Goal: Task Accomplishment & Management: Use online tool/utility

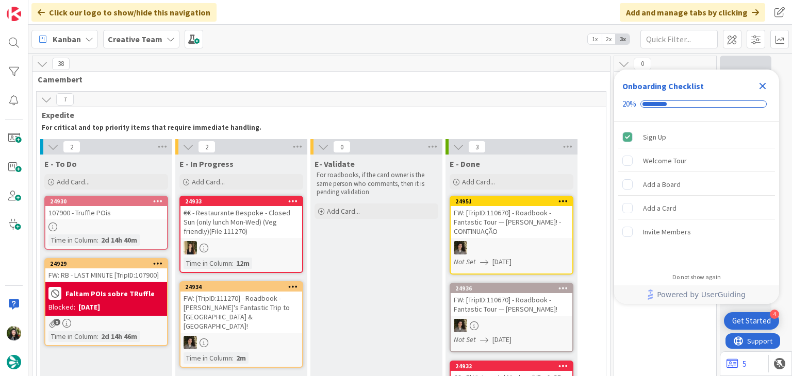
click at [765, 79] on div "Close Checklist" at bounding box center [762, 86] width 17 height 17
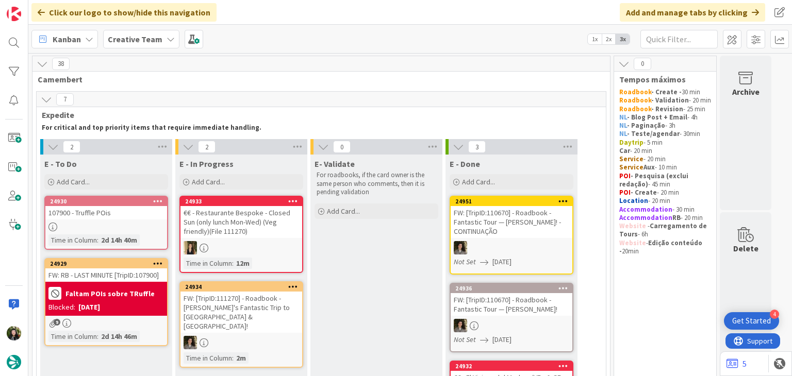
click at [139, 46] on div "Creative Team" at bounding box center [141, 39] width 76 height 19
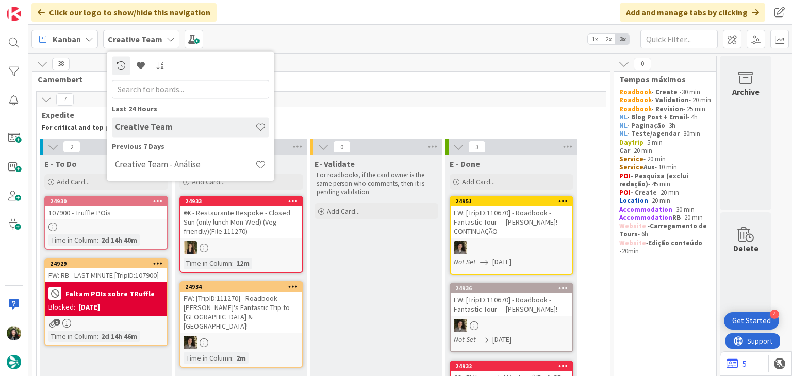
drag, startPoint x: 144, startPoint y: 165, endPoint x: 161, endPoint y: 160, distance: 17.6
click at [146, 163] on h4 "Creative Team - Análise" at bounding box center [185, 165] width 140 height 10
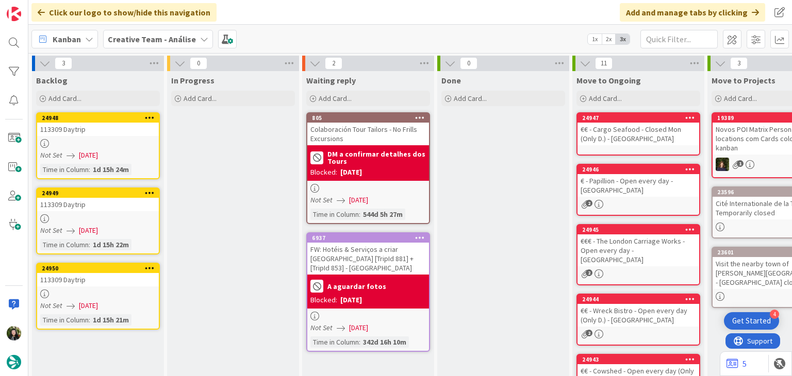
click at [138, 40] on b "Creative Team - Análise" at bounding box center [152, 39] width 88 height 10
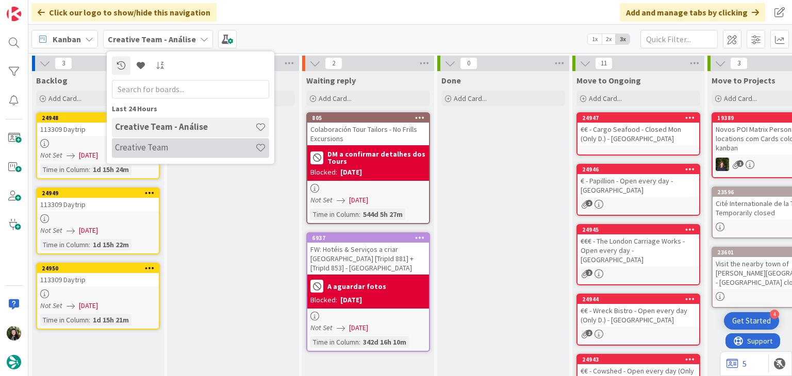
click at [158, 140] on div "Creative Team" at bounding box center [190, 148] width 157 height 20
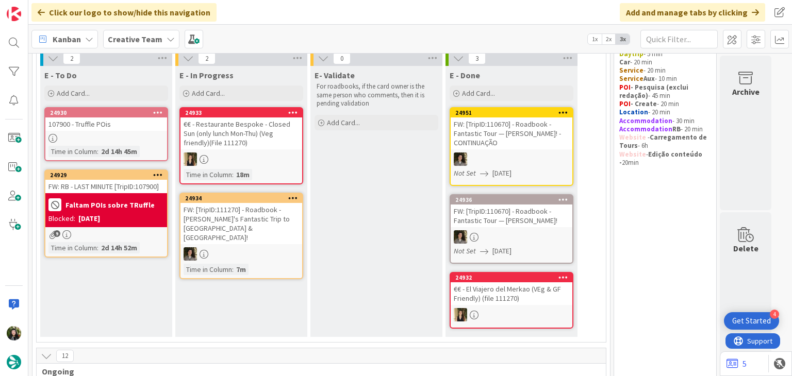
scroll to position [69, 0]
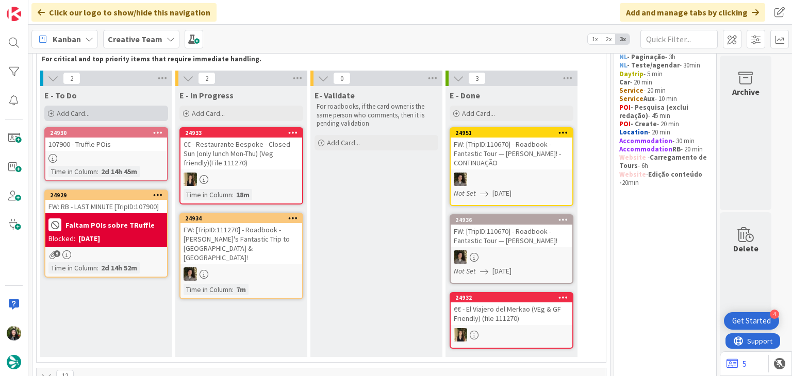
click at [99, 112] on div "Add Card..." at bounding box center [106, 113] width 124 height 15
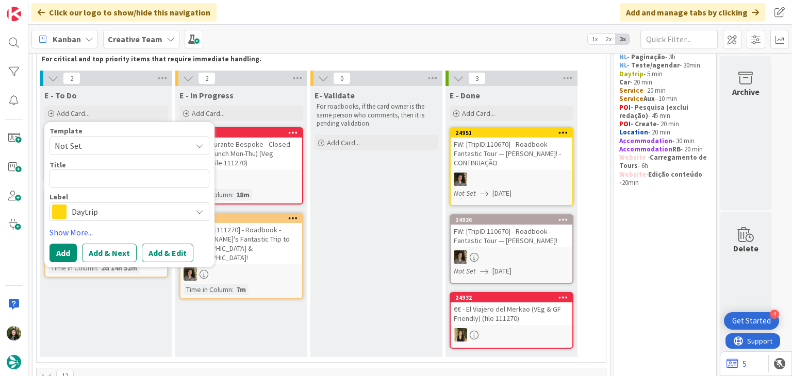
click at [129, 211] on span "Daytrip" at bounding box center [129, 212] width 114 height 14
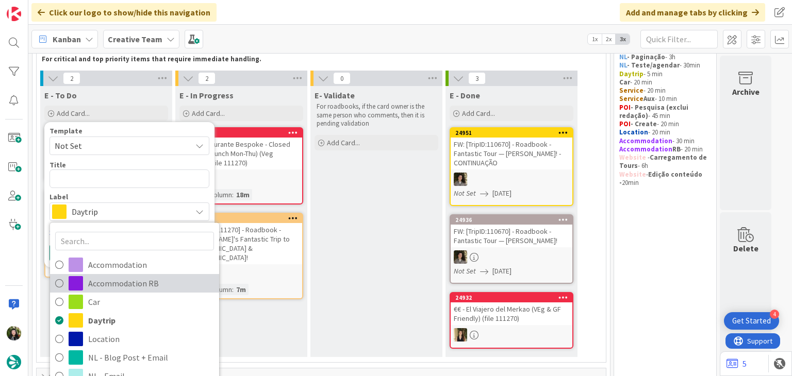
drag, startPoint x: 120, startPoint y: 287, endPoint x: 120, endPoint y: 277, distance: 10.3
click at [120, 287] on span "Accommodation RB" at bounding box center [151, 283] width 126 height 15
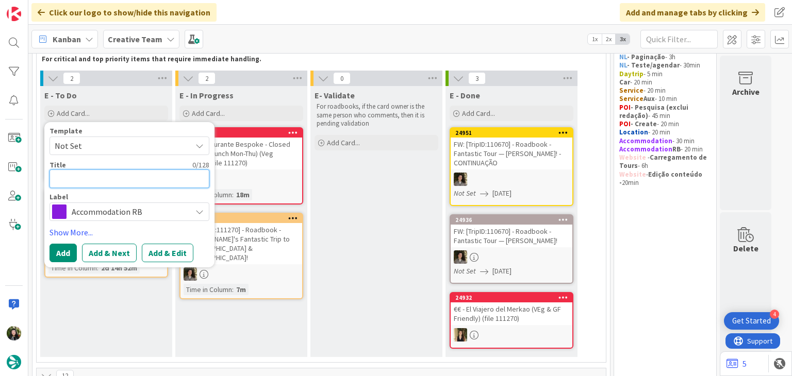
click at [122, 177] on textarea at bounding box center [130, 179] width 160 height 19
paste textarea "NH Torino Centro"
type textarea "x"
type textarea "NH Torino Centro"
type textarea "x"
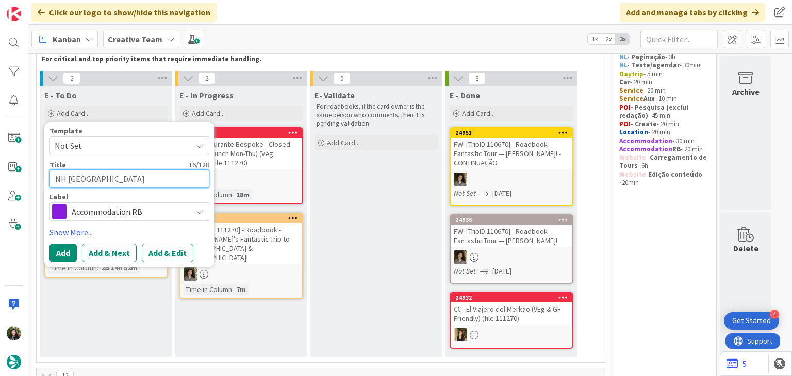
type textarea "NH Torino Centro"
type textarea "x"
type textarea "NH Torino Centro -"
type textarea "x"
type textarea "NH Torino Centro - 2"
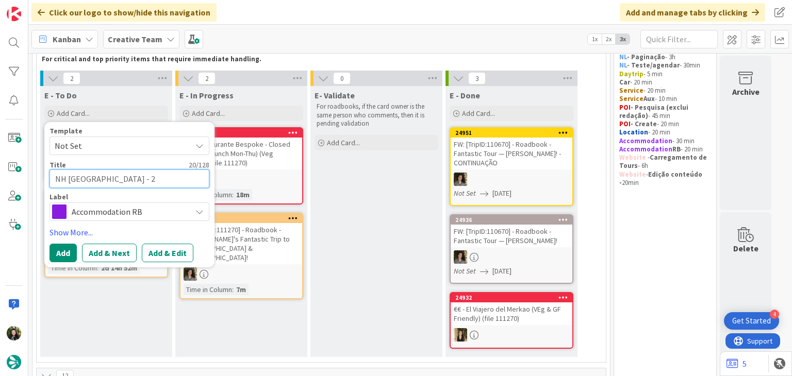
type textarea "x"
type textarea "NH Torino Centro - 24"
type textarea "x"
type textarea "NH Torino Centro - 24"
type textarea "x"
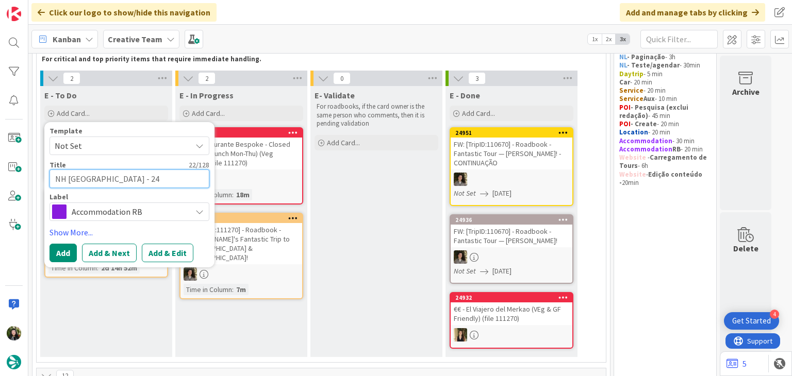
type textarea "NH Torino Centro - 24 o"
type textarea "x"
type textarea "NH Torino Centro - 24 oc"
type textarea "x"
type textarea "NH Torino Centro - 24 oct"
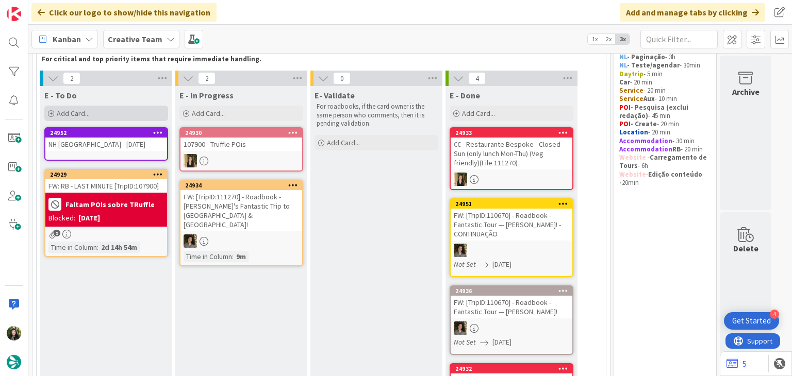
click at [80, 118] on div "Add Card..." at bounding box center [106, 113] width 124 height 15
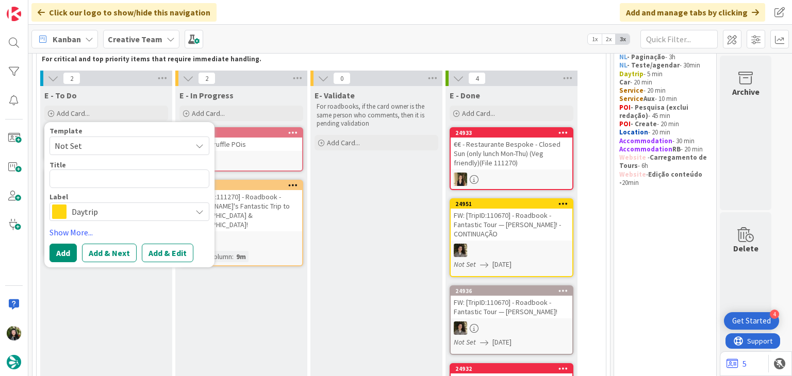
click at [155, 208] on span "Daytrip" at bounding box center [129, 212] width 114 height 14
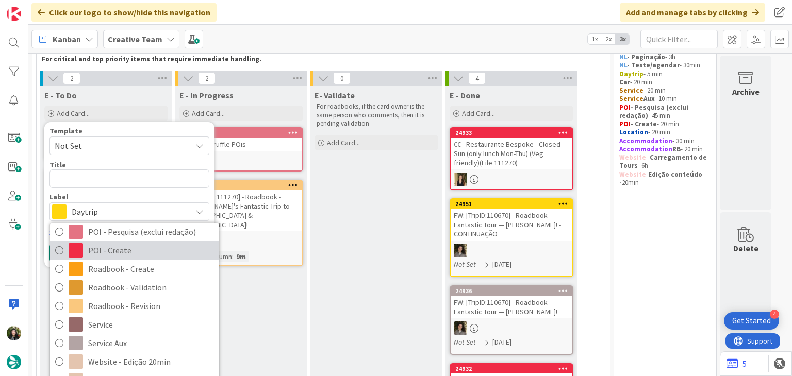
scroll to position [175, 0]
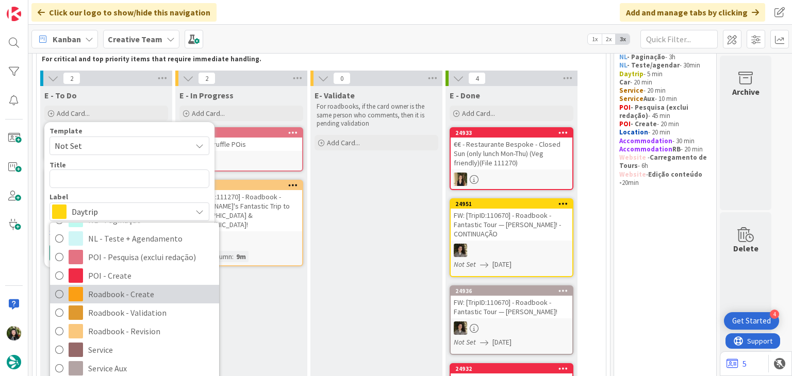
drag, startPoint x: 133, startPoint y: 292, endPoint x: 133, endPoint y: 286, distance: 5.7
click at [133, 292] on span "Roadbook - Create" at bounding box center [151, 294] width 126 height 15
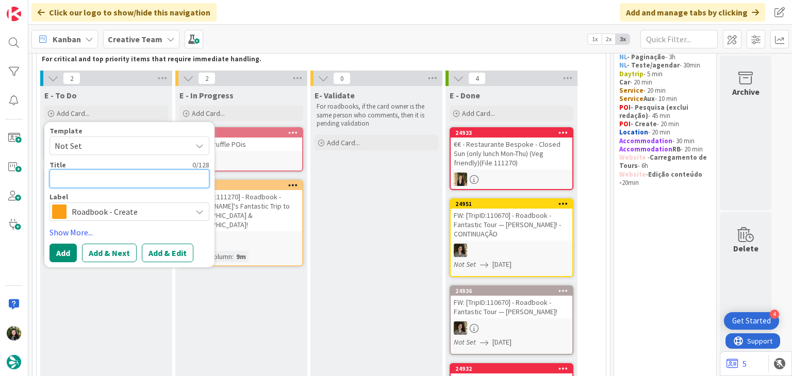
click at [117, 178] on textarea at bounding box center [130, 179] width 160 height 19
paste textarea "107900"
type textarea "x"
type textarea "107900"
type textarea "x"
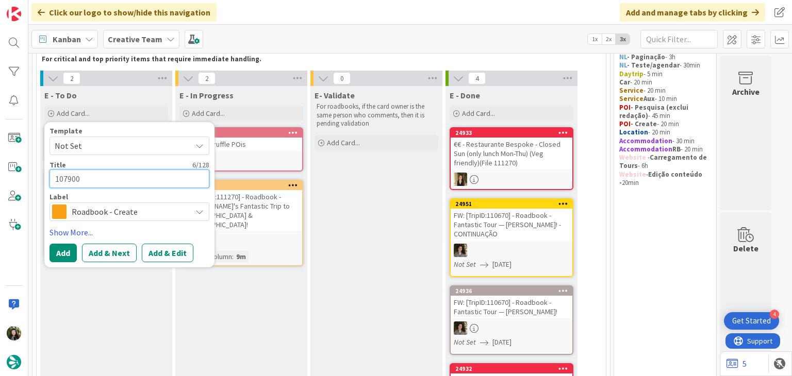
type textarea "107900"
type textarea "x"
type textarea "107900 -"
type textarea "x"
type textarea "107900 -"
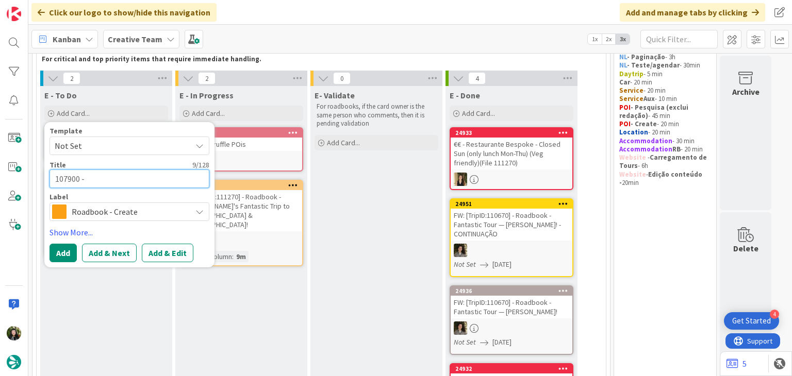
type textarea "x"
type textarea "107900 - 2"
type textarea "x"
type textarea "107900 - 24"
type textarea "x"
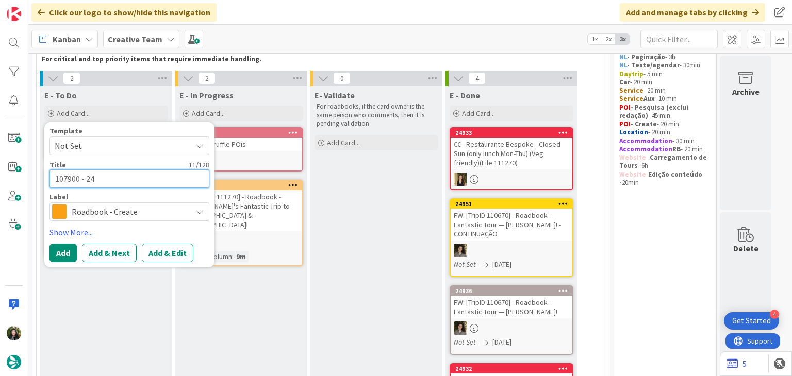
type textarea "107900 - 24"
type textarea "x"
type textarea "107900 - 24 o"
type textarea "x"
type textarea "107900 - 24 oc"
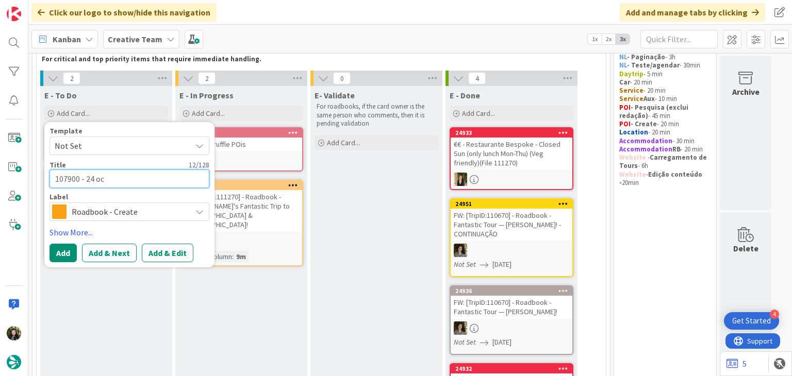
type textarea "x"
type textarea "107900 - 24 oct"
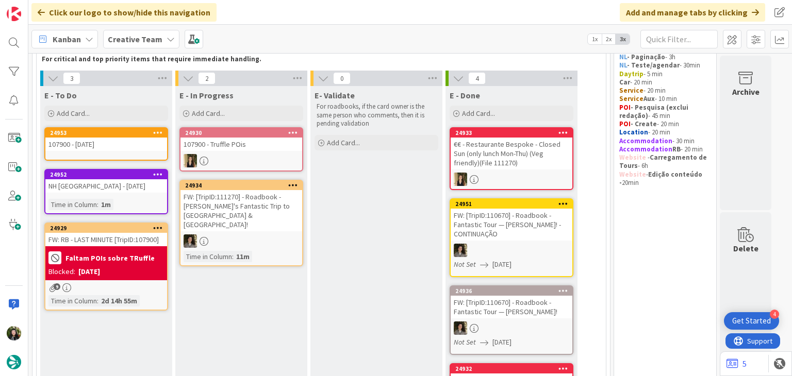
click at [119, 187] on div "NH Torino Centro - 24 oct" at bounding box center [106, 185] width 122 height 13
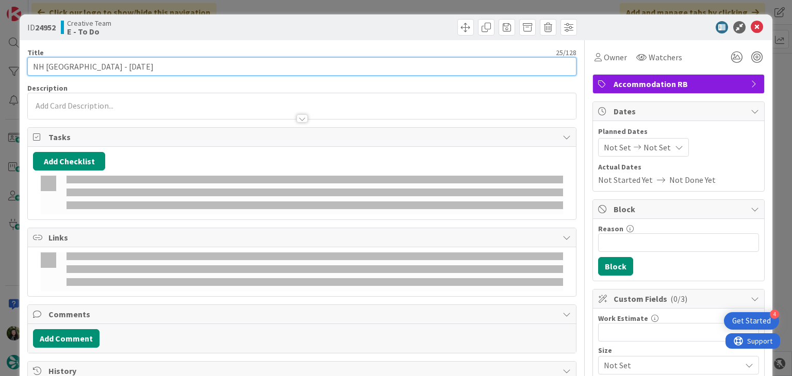
click at [138, 67] on input "NH Torino Centro - 24 oct" at bounding box center [301, 66] width 549 height 19
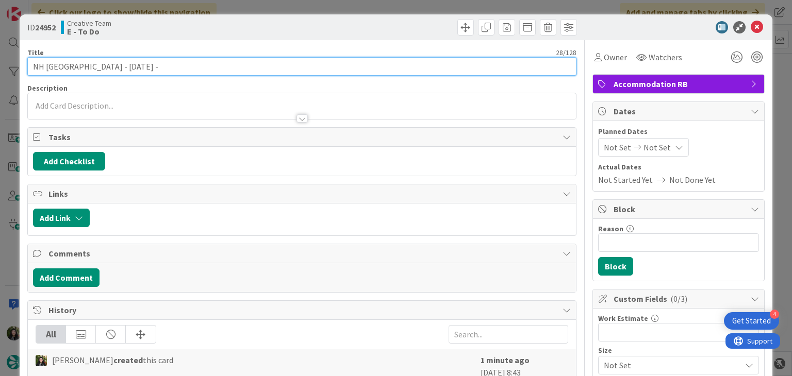
paste input "107900"
type input "NH Torino Centro - 24 oct - 107900"
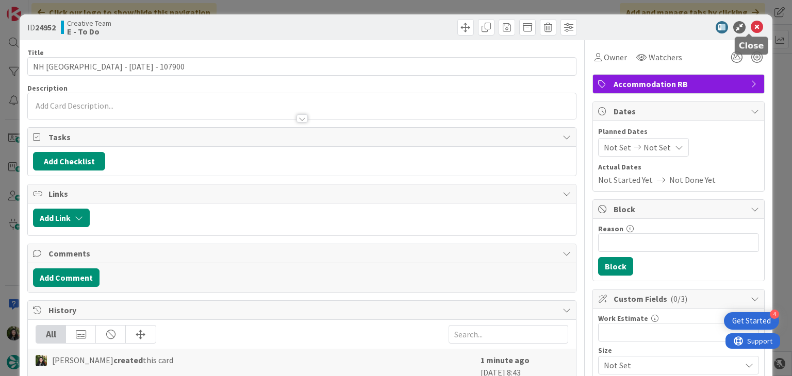
click at [751, 25] on icon at bounding box center [757, 27] width 12 height 12
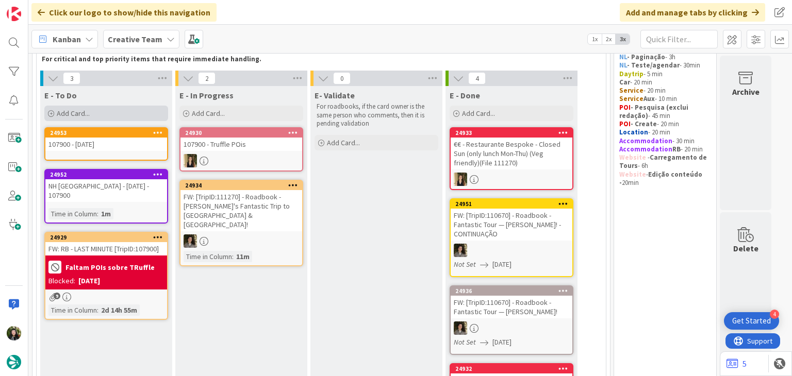
click at [109, 111] on div "Add Card..." at bounding box center [106, 113] width 124 height 15
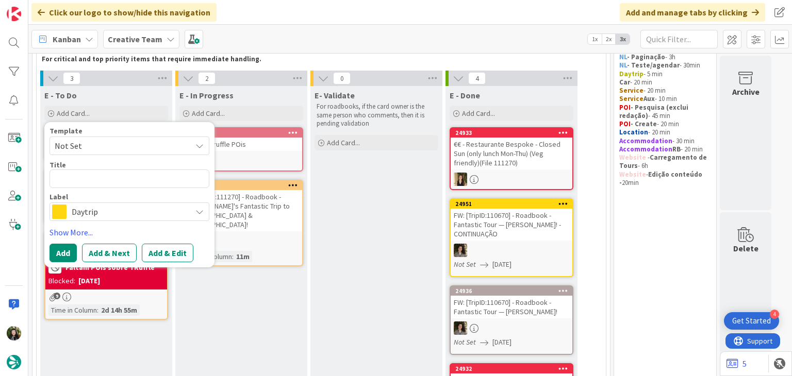
click at [104, 207] on span "Daytrip" at bounding box center [129, 212] width 114 height 14
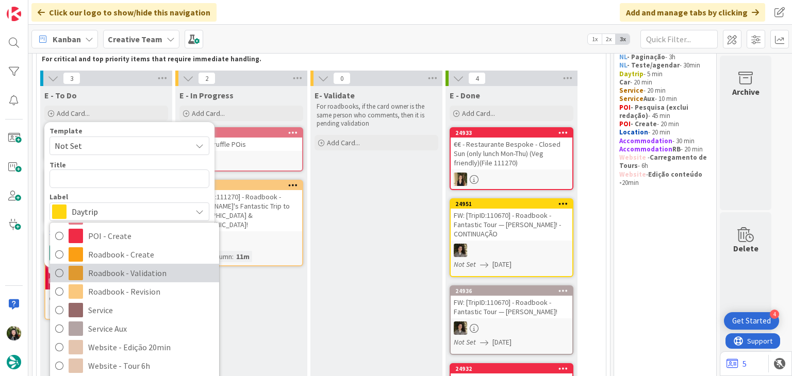
scroll to position [243, 0]
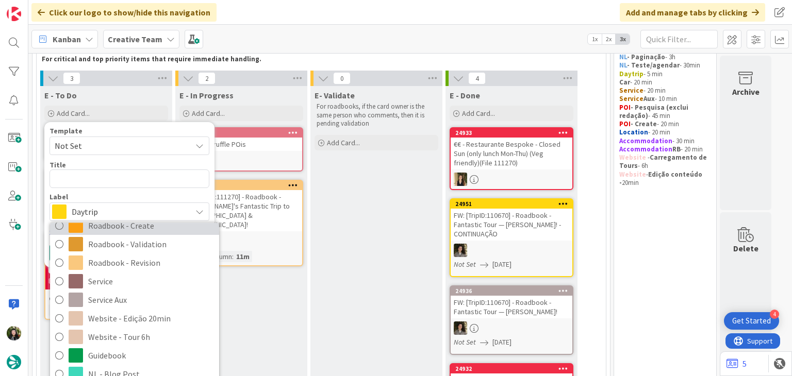
click at [138, 223] on span "Roadbook - Create" at bounding box center [151, 226] width 126 height 15
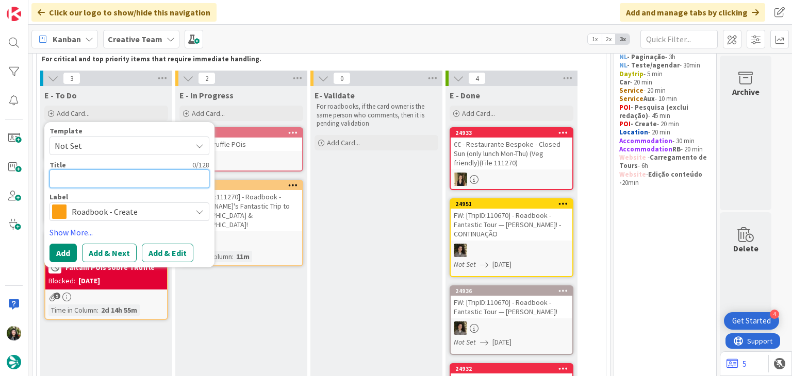
click at [130, 181] on textarea at bounding box center [130, 179] width 160 height 19
paste textarea "109306"
type textarea "x"
type textarea "109306"
type textarea "x"
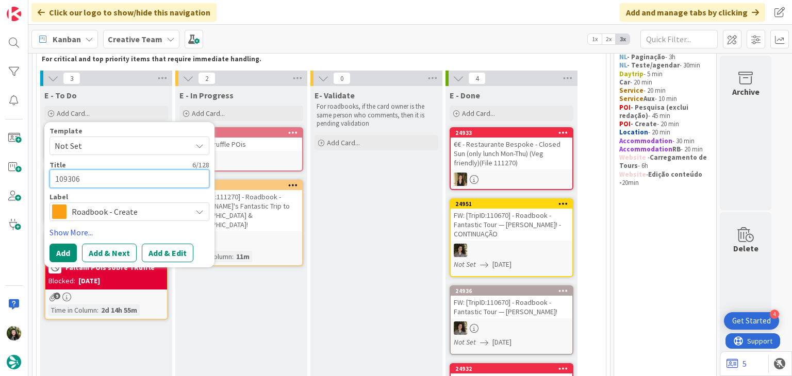
type textarea "109306"
type textarea "x"
type textarea "109306 -"
type textarea "x"
type textarea "109306 -"
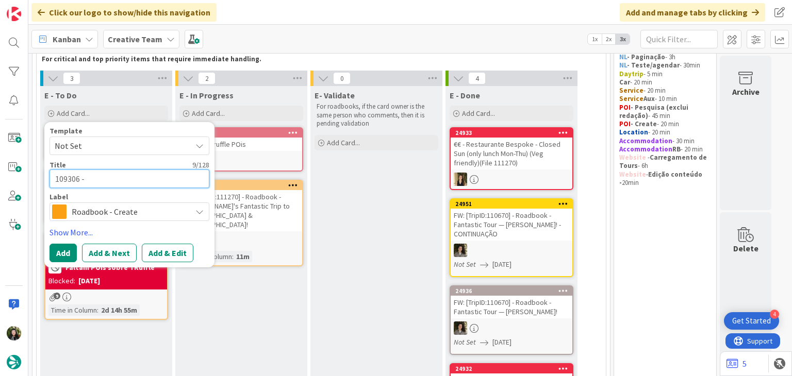
type textarea "x"
type textarea "109306 - 3"
type textarea "x"
type textarea "109306 - 31"
type textarea "x"
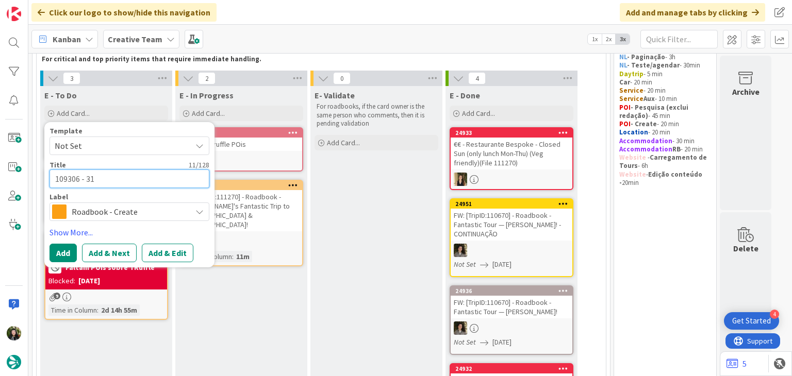
type textarea "109306 - 31"
type textarea "x"
type textarea "109306 - 31 o"
type textarea "x"
type textarea "109306 - 31 oc"
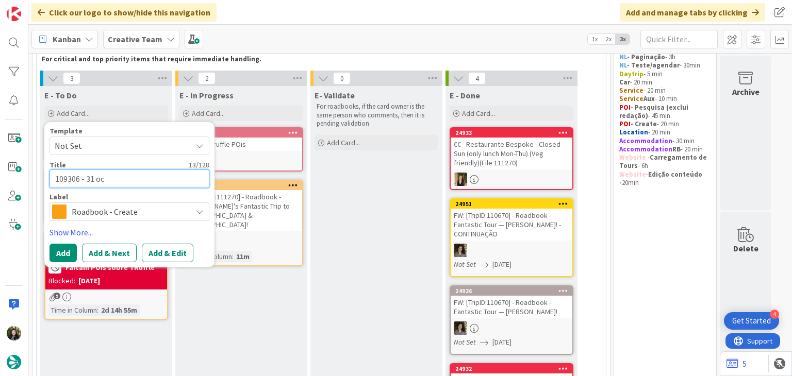
type textarea "x"
type textarea "109306 - 31 oct"
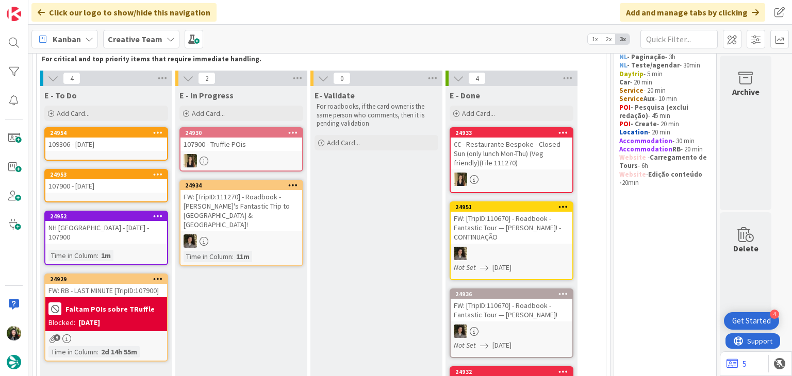
click at [128, 304] on div "Faltam POIs sobre TRuffle" at bounding box center [106, 309] width 116 height 17
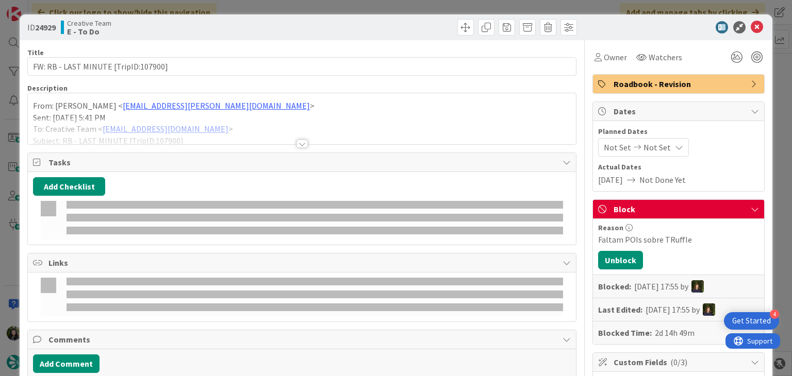
click at [200, 111] on p "From: Gonçalo Oliveira < goncalo.oliveira@tourtailors.com >" at bounding box center [301, 106] width 537 height 12
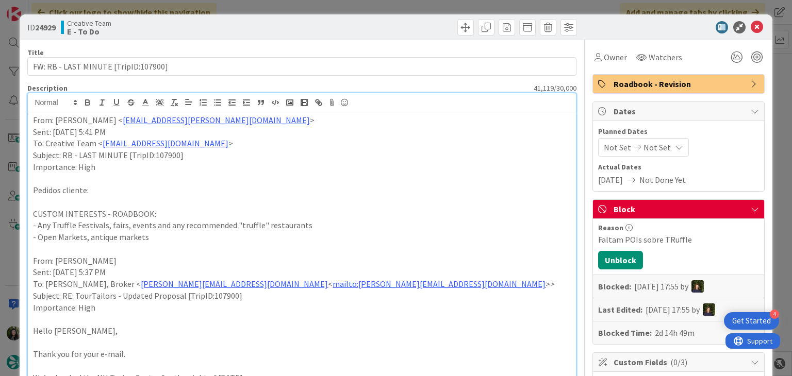
click at [749, 19] on div "ID 24929 Creative Team E - To Do" at bounding box center [396, 27] width 752 height 26
click at [751, 25] on icon at bounding box center [757, 27] width 12 height 12
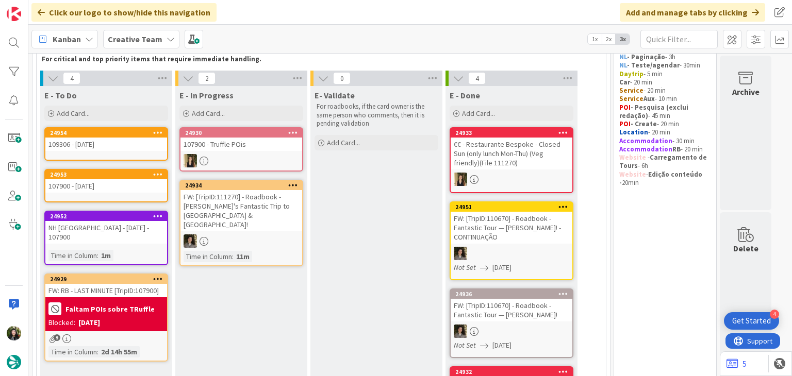
click at [271, 159] on div at bounding box center [241, 160] width 122 height 13
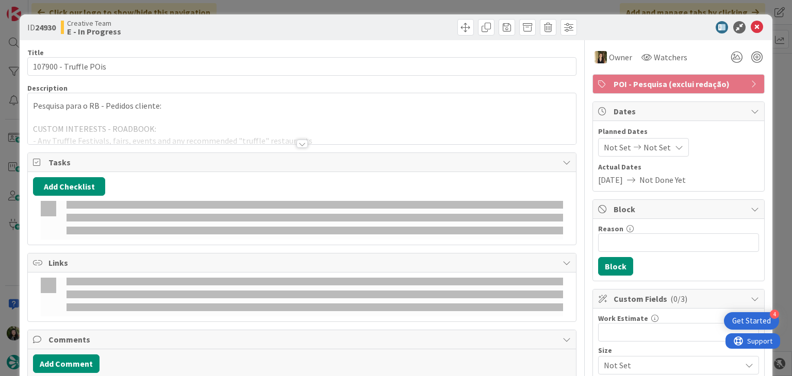
click at [265, 118] on div at bounding box center [302, 131] width 548 height 26
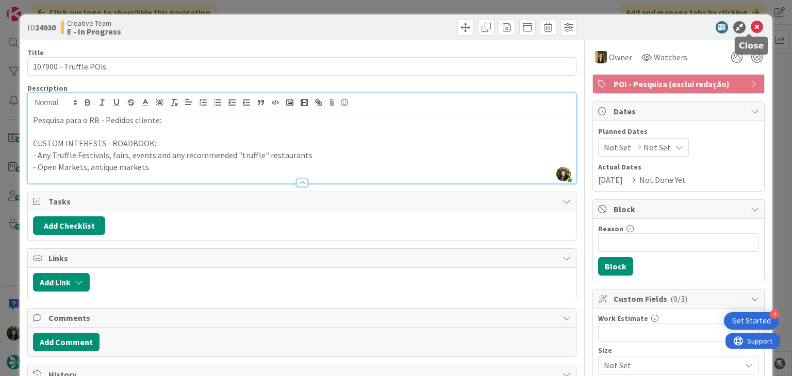
click at [751, 30] on icon at bounding box center [757, 27] width 12 height 12
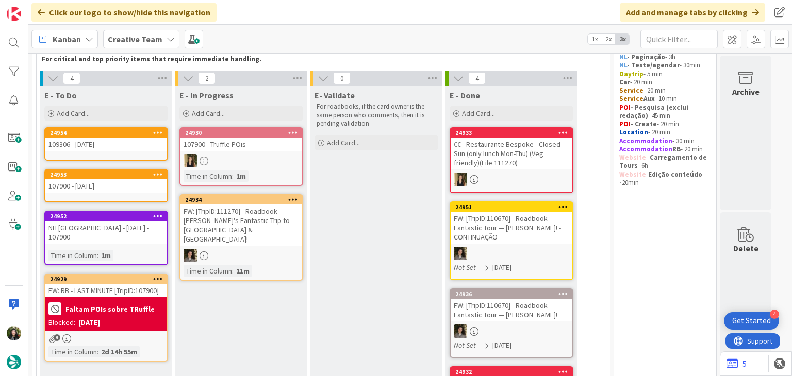
click at [162, 171] on icon at bounding box center [158, 174] width 10 height 7
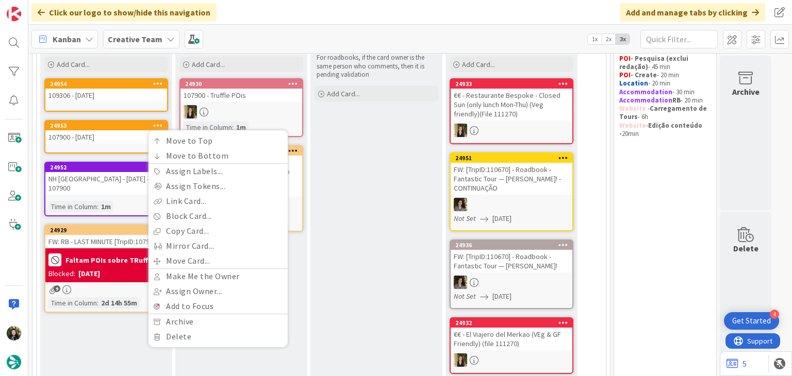
scroll to position [137, 0]
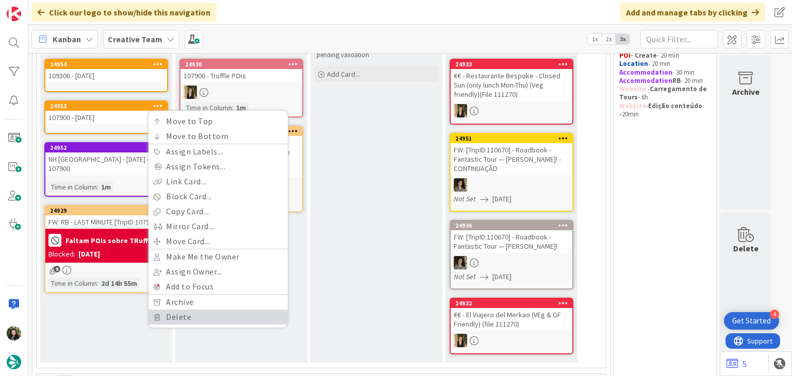
drag, startPoint x: 189, startPoint y: 318, endPoint x: 160, endPoint y: 295, distance: 36.8
click at [189, 318] on link "Delete" at bounding box center [218, 317] width 139 height 15
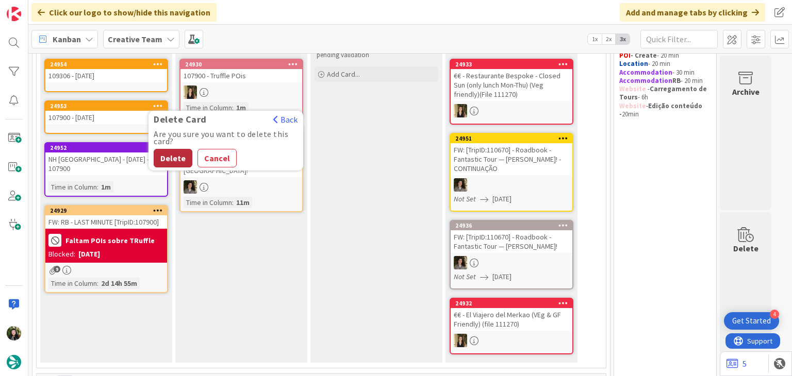
click at [177, 157] on button "Delete" at bounding box center [173, 158] width 39 height 19
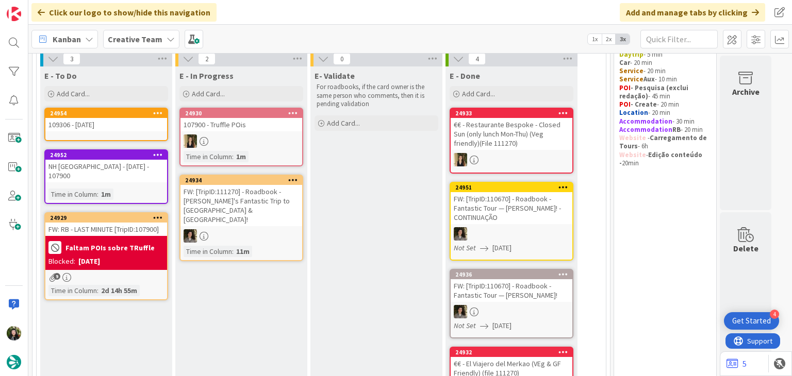
scroll to position [69, 0]
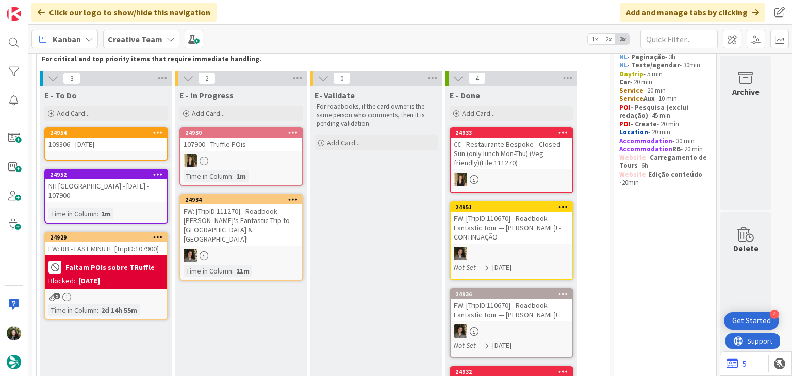
click at [128, 264] on b "Faltam POIs sobre TRuffle" at bounding box center [109, 267] width 89 height 7
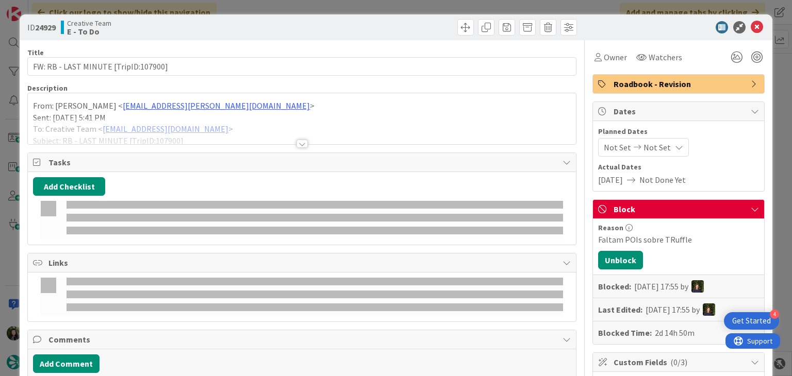
click at [219, 114] on p "Sent: Friday, 10 October, 2025 5:41 PM" at bounding box center [301, 118] width 537 height 12
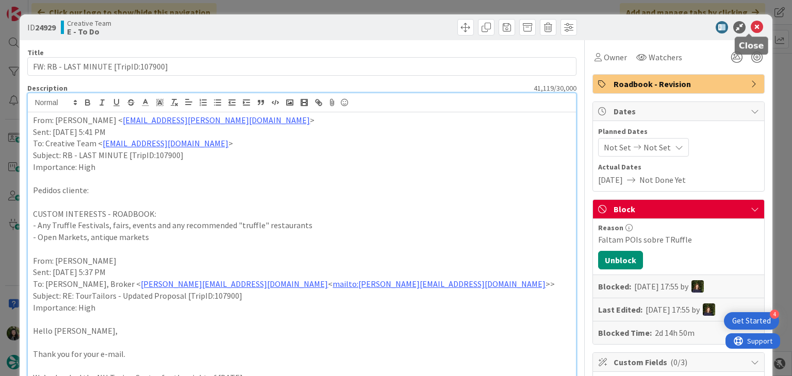
click at [751, 27] on icon at bounding box center [757, 27] width 12 height 12
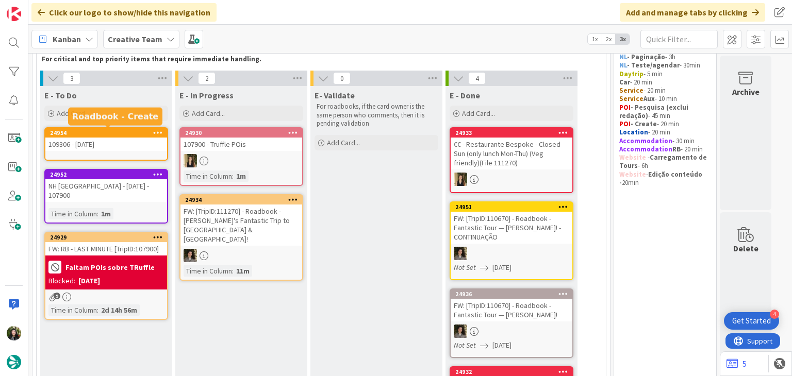
click at [130, 116] on div "Add Card..." at bounding box center [106, 113] width 124 height 15
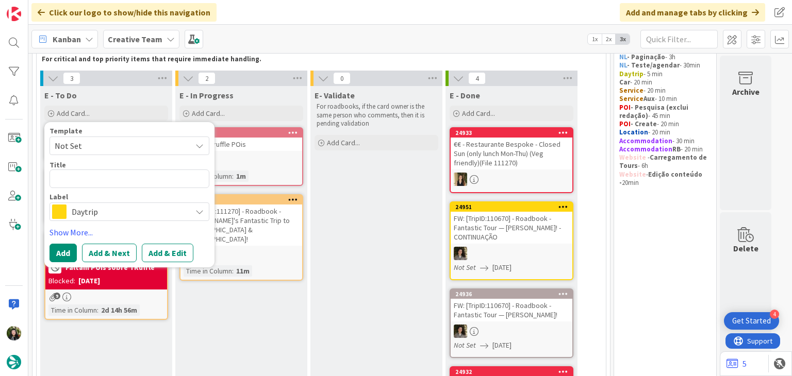
click at [110, 221] on div "Template Not Set Title 0 / 128 Label Daytrip Accommodation Accommodation RB Car…" at bounding box center [130, 194] width 160 height 135
click at [120, 206] on span "Daytrip" at bounding box center [129, 212] width 114 height 14
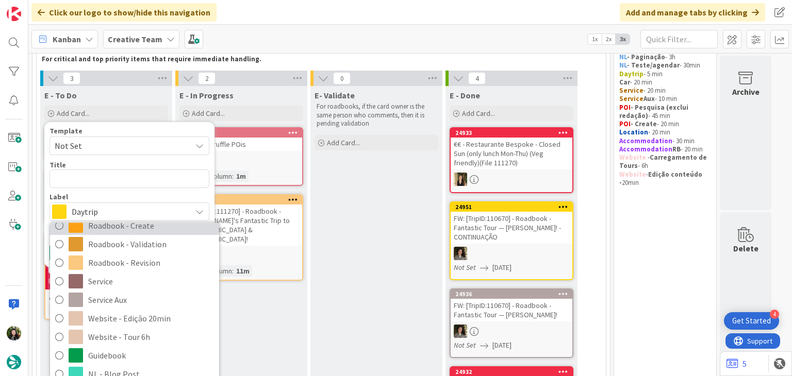
click at [155, 232] on span "Roadbook - Create" at bounding box center [151, 226] width 126 height 15
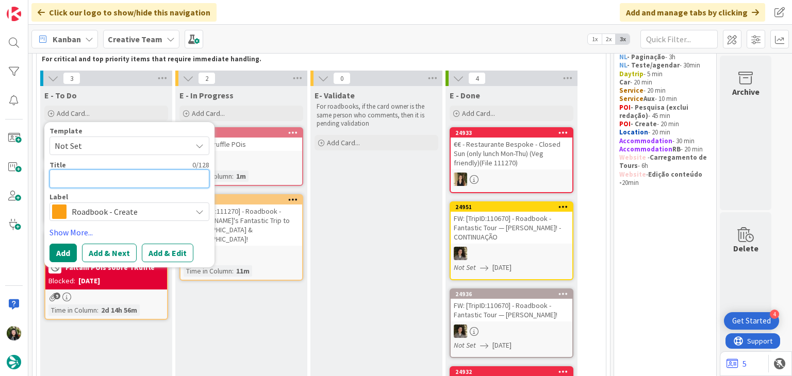
click at [127, 179] on textarea at bounding box center [130, 179] width 160 height 19
paste textarea "112032"
type textarea "x"
type textarea "112032"
type textarea "x"
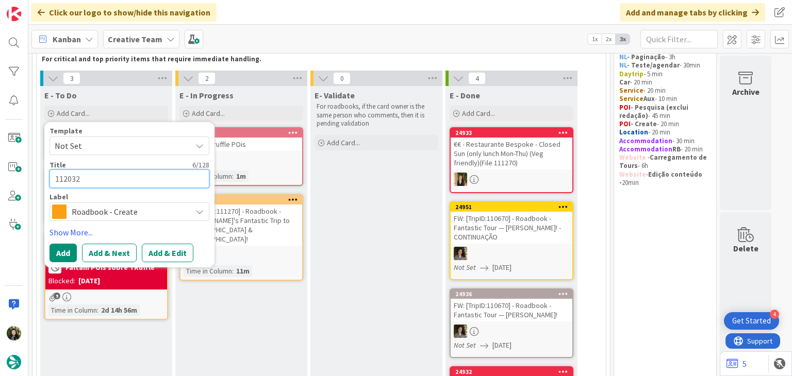
type textarea "112032"
type textarea "x"
type textarea "112032 -"
type textarea "x"
type textarea "112032 -"
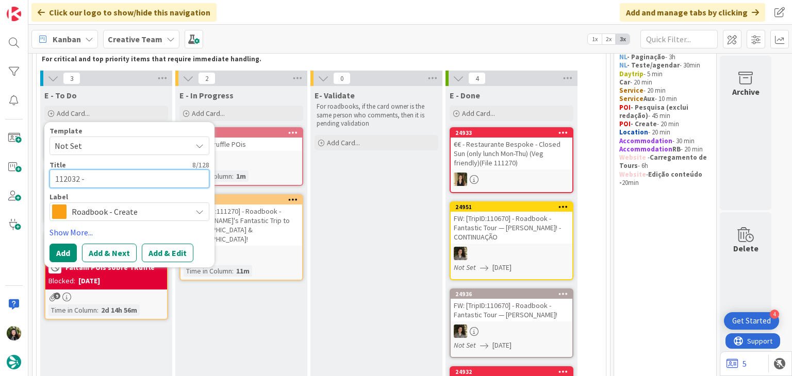
type textarea "x"
type textarea "112032 - 1"
type textarea "x"
type textarea "112032 - 10"
type textarea "x"
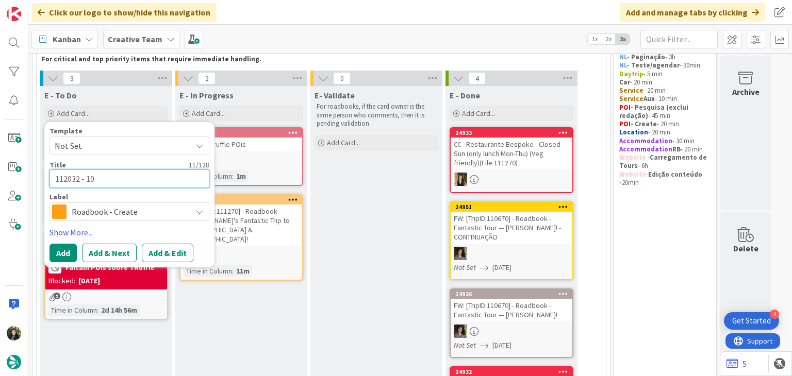
type textarea "112032 - 10"
type textarea "x"
type textarea "112032 - 10 n"
type textarea "x"
type textarea "112032 - 10 no"
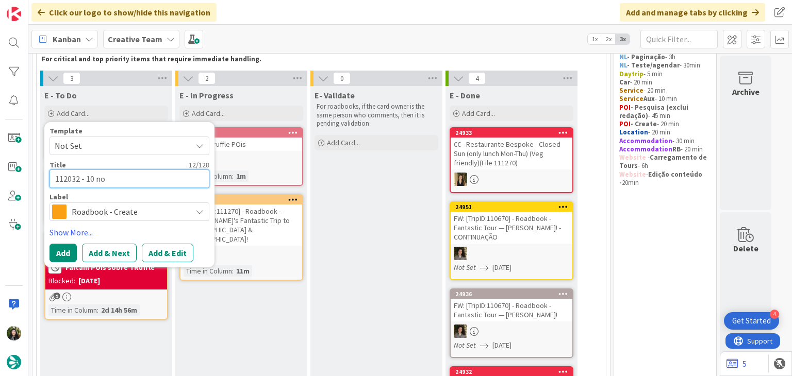
type textarea "x"
type textarea "112032 - 10 nov"
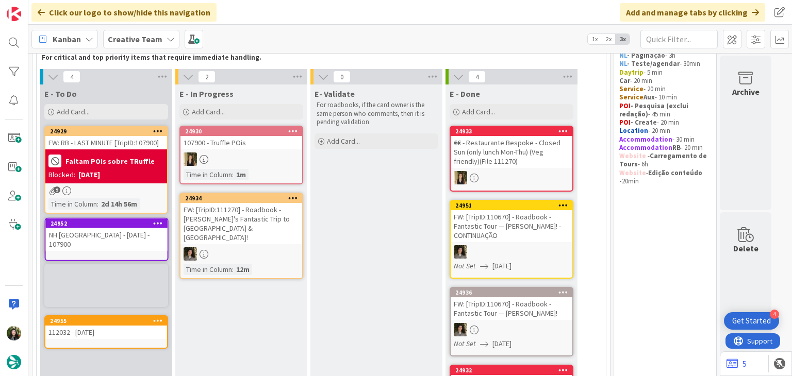
scroll to position [72, 0]
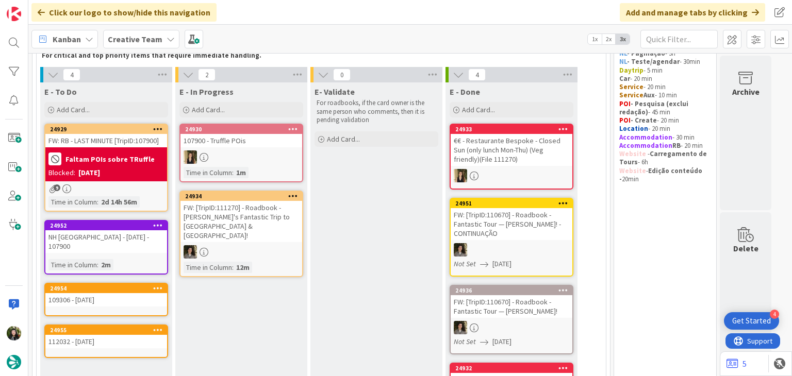
click at [139, 43] on b "Creative Team" at bounding box center [135, 39] width 55 height 10
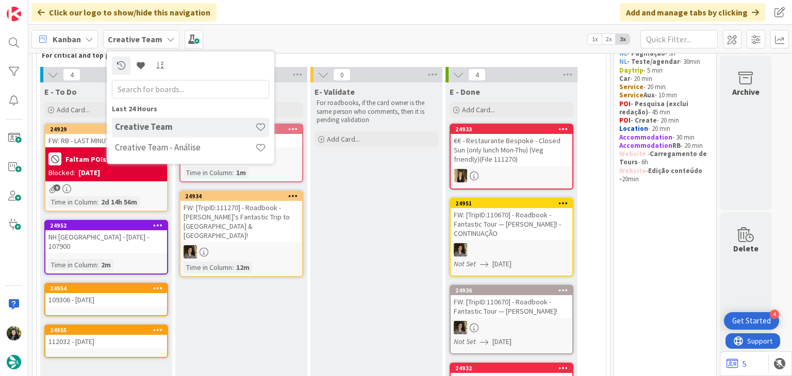
click at [165, 159] on div "Last 24 Hours Creative Team Creative Team - Análise" at bounding box center [191, 107] width 168 height 113
click at [165, 154] on div "Creative Team - Análise" at bounding box center [190, 148] width 157 height 20
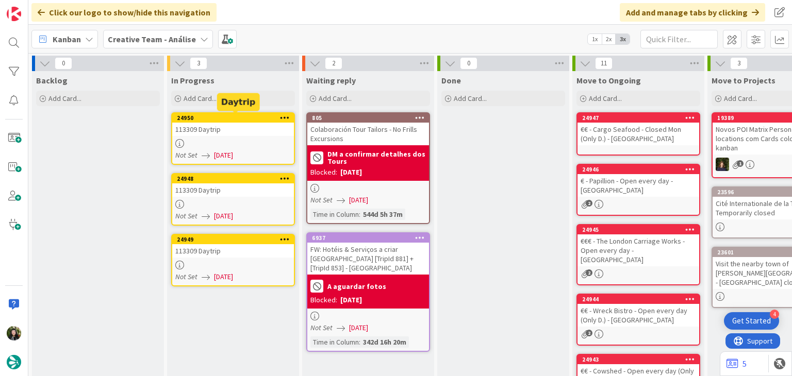
click at [251, 127] on div "113309 Daytrip" at bounding box center [233, 129] width 122 height 13
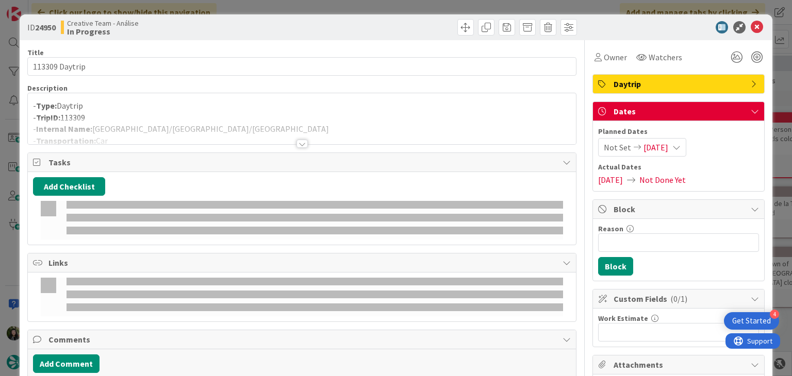
click at [246, 105] on p "- Type: Daytrip" at bounding box center [301, 106] width 537 height 12
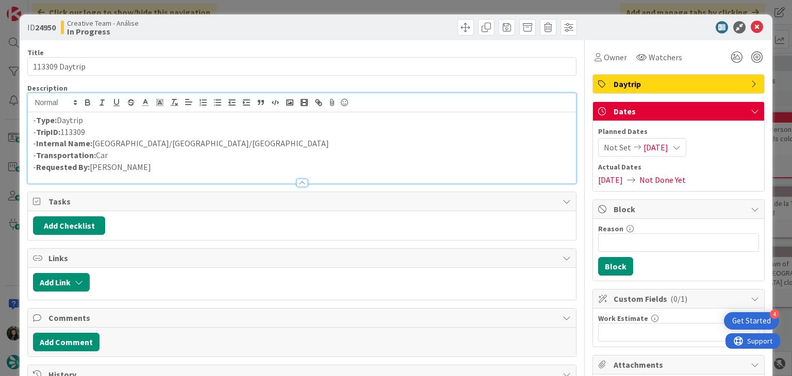
click at [123, 143] on p "- Internal Name: Coimbra/Conímbriga/Coimbra" at bounding box center [301, 144] width 537 height 12
drag, startPoint x: 130, startPoint y: 146, endPoint x: 168, endPoint y: 147, distance: 37.6
click at [168, 147] on p "- Internal Name: Coimbra / Conímbriga / Coimbra" at bounding box center [301, 144] width 537 height 12
copy p "Conímbriga"
click at [751, 25] on icon at bounding box center [757, 27] width 12 height 12
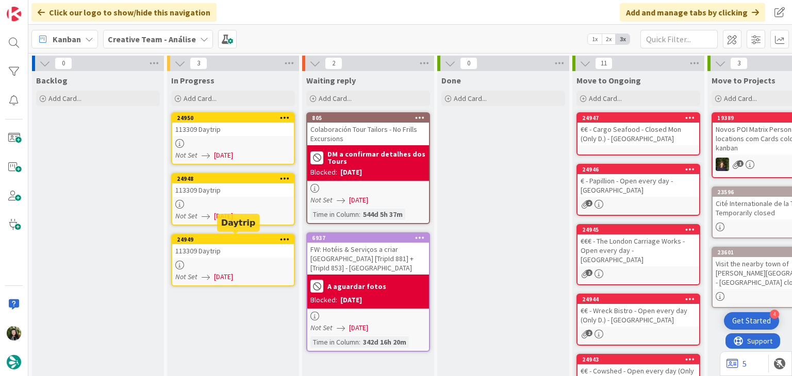
click at [217, 254] on div "113309 Daytrip" at bounding box center [233, 250] width 122 height 13
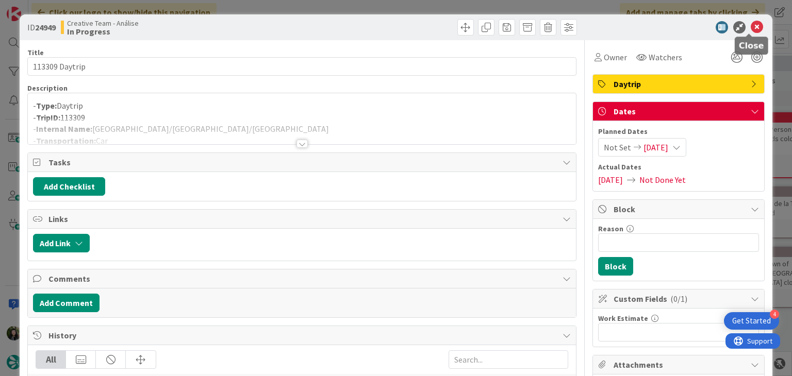
click at [751, 23] on icon at bounding box center [757, 27] width 12 height 12
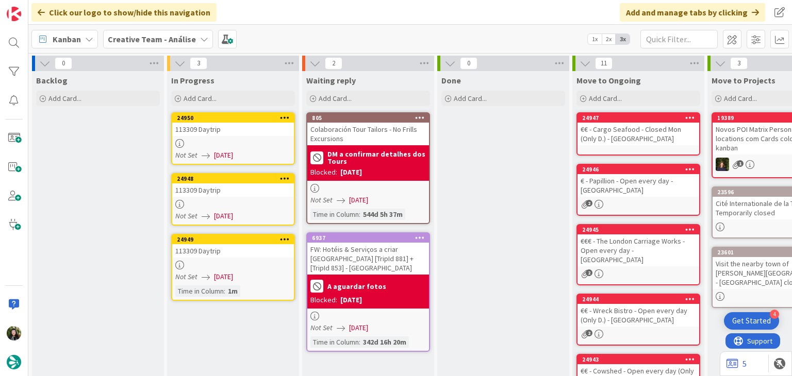
click at [249, 144] on div at bounding box center [233, 143] width 122 height 9
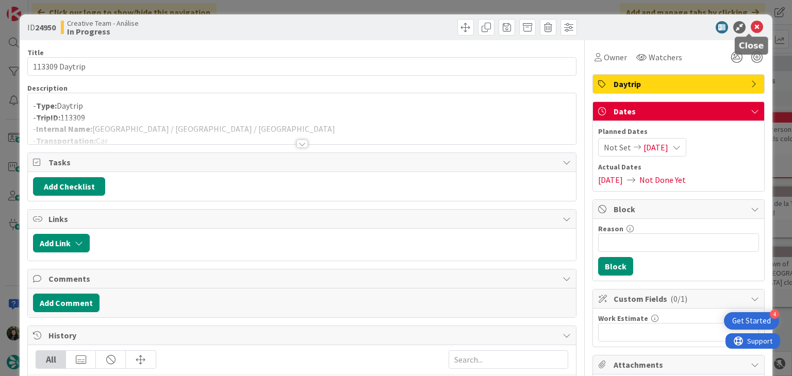
click at [751, 27] on icon at bounding box center [757, 27] width 12 height 12
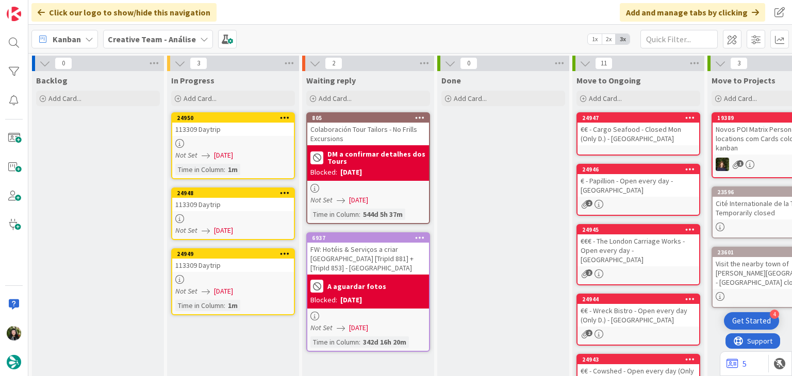
click at [287, 117] on icon at bounding box center [285, 117] width 10 height 7
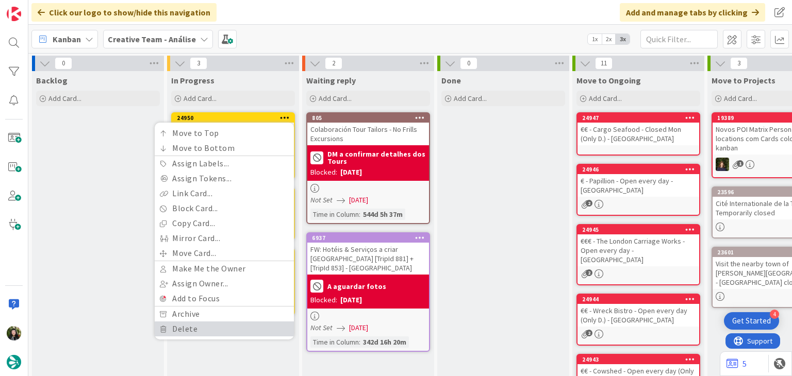
click at [238, 322] on link "Delete" at bounding box center [224, 329] width 139 height 15
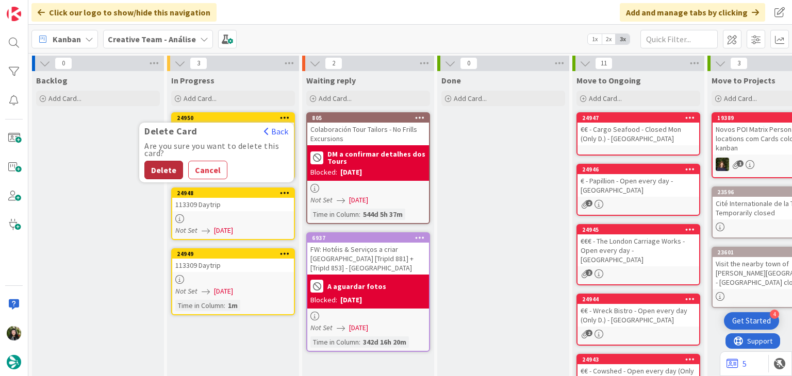
click at [170, 172] on button "Delete" at bounding box center [163, 170] width 39 height 19
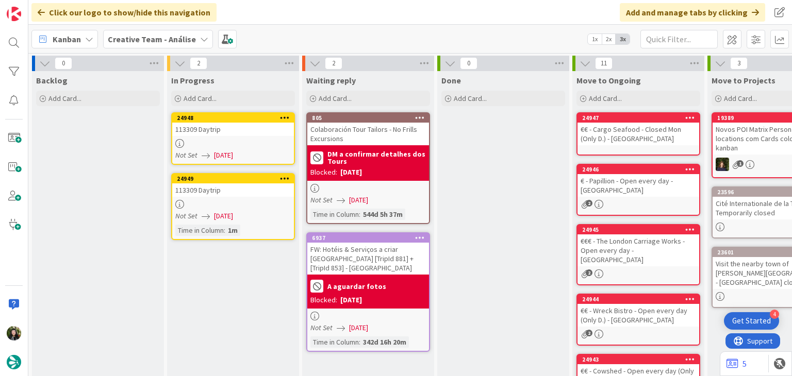
click at [254, 143] on div at bounding box center [233, 143] width 122 height 9
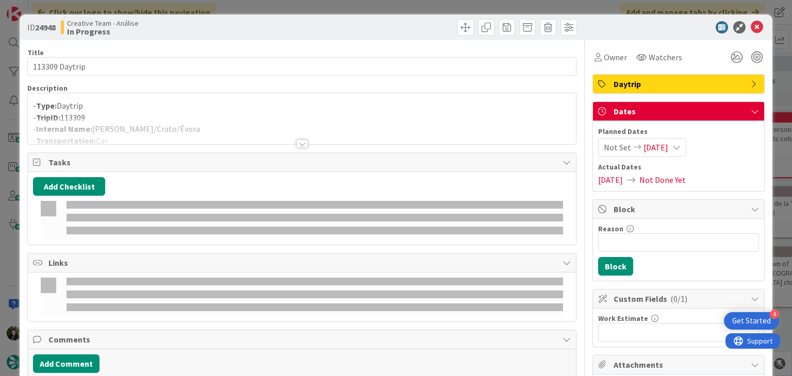
click at [252, 130] on div at bounding box center [302, 131] width 548 height 26
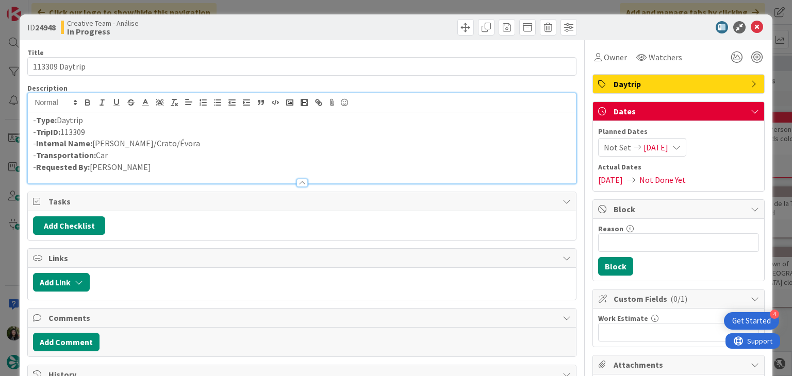
click at [126, 141] on p "- Internal Name: Belmonte/Crato/Évora" at bounding box center [301, 144] width 537 height 12
click at [751, 27] on icon at bounding box center [757, 27] width 12 height 12
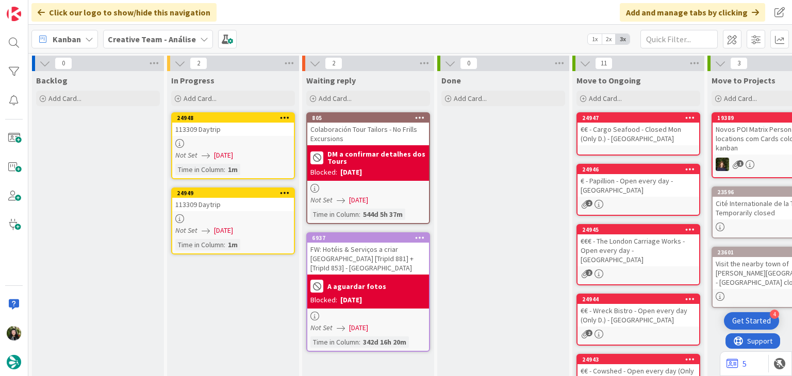
click at [237, 221] on div at bounding box center [233, 219] width 122 height 9
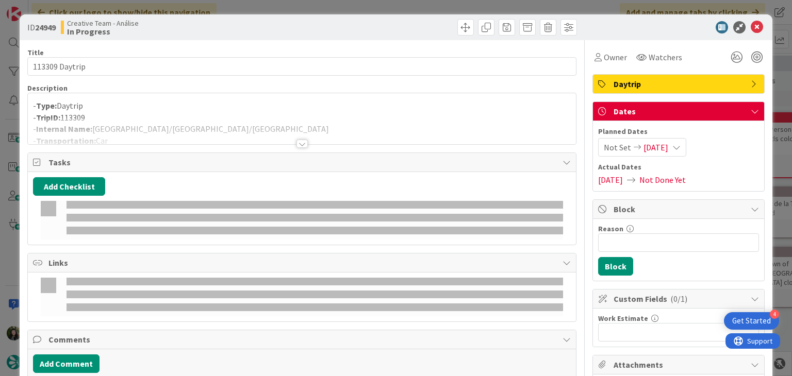
click at [157, 119] on div at bounding box center [302, 131] width 548 height 26
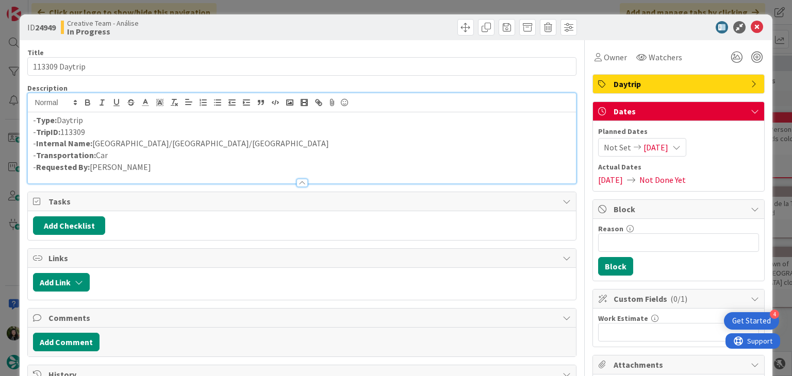
click at [111, 143] on p "- Internal Name: Porto/Monsanto/Belmonte" at bounding box center [301, 144] width 537 height 12
click at [751, 24] on icon at bounding box center [757, 27] width 12 height 12
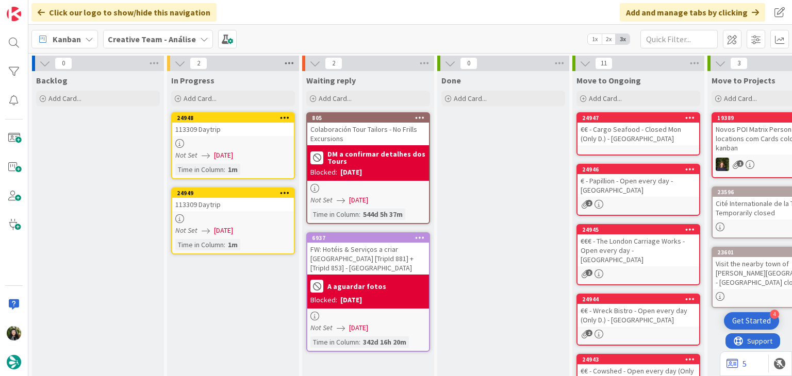
click at [289, 64] on icon at bounding box center [289, 63] width 13 height 15
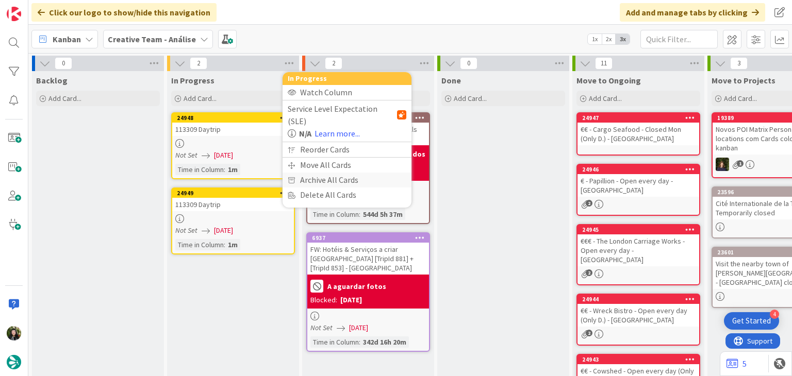
click at [310, 173] on div "Archive All Cards" at bounding box center [347, 180] width 129 height 15
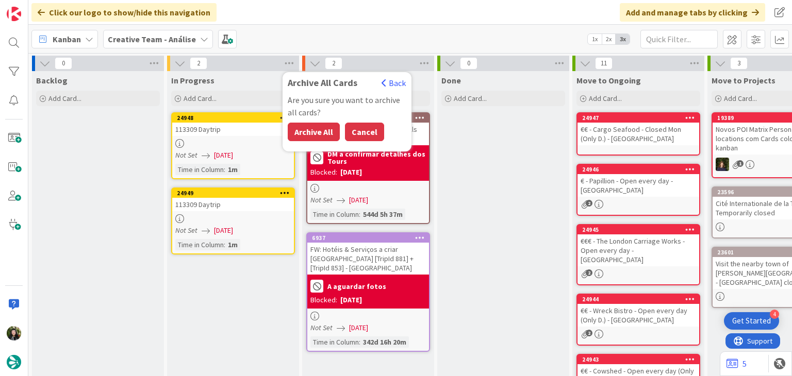
click at [363, 133] on button "Cancel" at bounding box center [364, 132] width 39 height 19
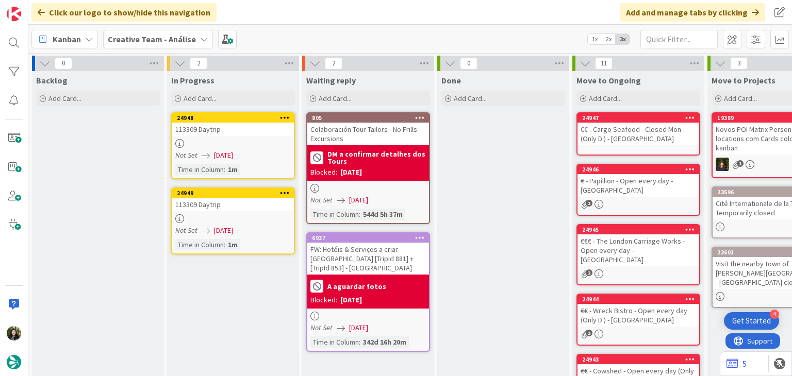
click at [287, 67] on icon at bounding box center [289, 63] width 13 height 15
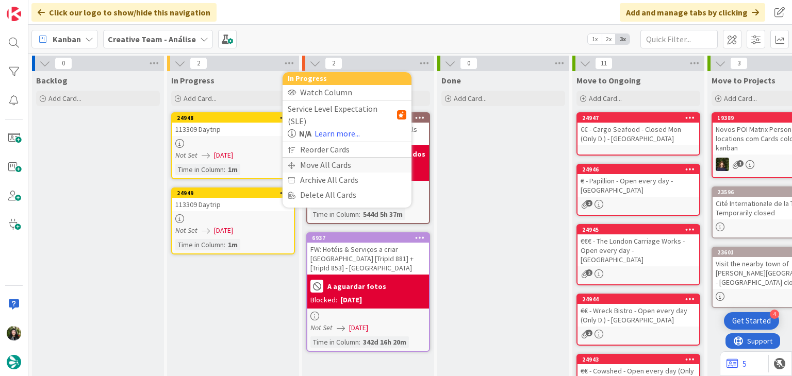
click at [303, 158] on div "Move All Cards" at bounding box center [347, 165] width 129 height 15
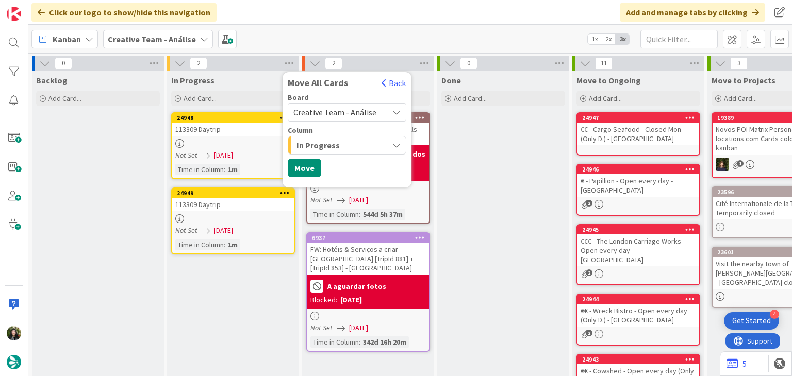
click at [311, 112] on span "Creative Team - Análise" at bounding box center [334, 112] width 83 height 10
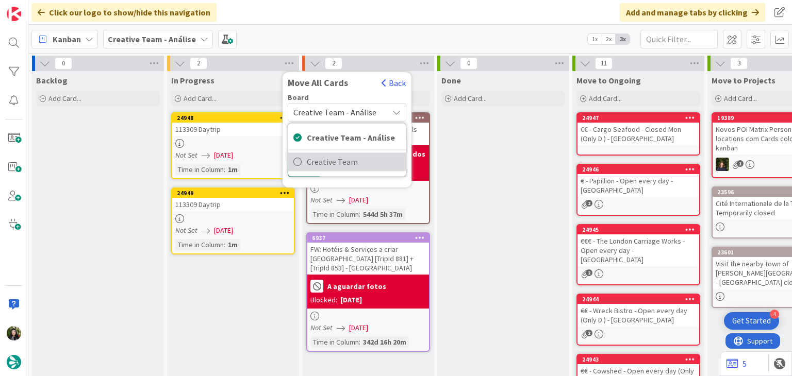
click at [308, 168] on span "Creative Team" at bounding box center [354, 161] width 94 height 15
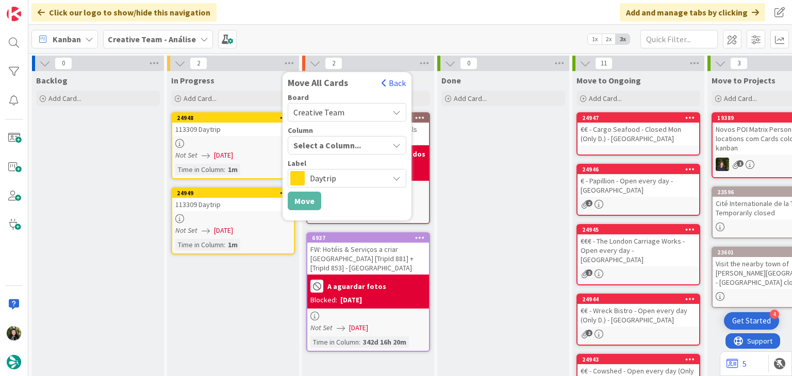
click at [318, 135] on div "Column Select a Column..." at bounding box center [347, 141] width 119 height 28
click at [328, 145] on div "E - To Do" at bounding box center [341, 145] width 94 height 17
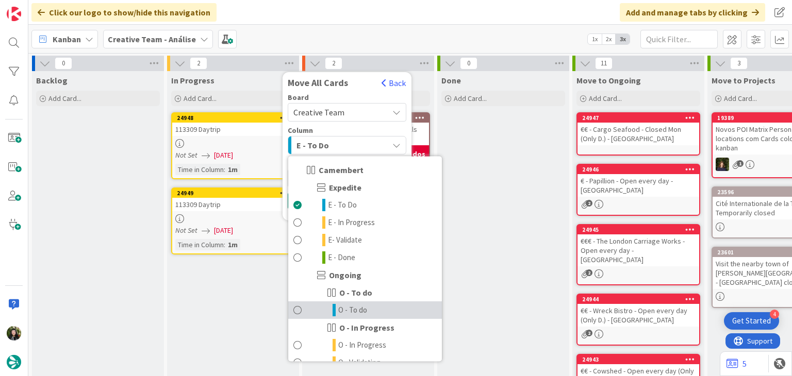
click at [366, 306] on span "O - To do" at bounding box center [352, 310] width 29 height 12
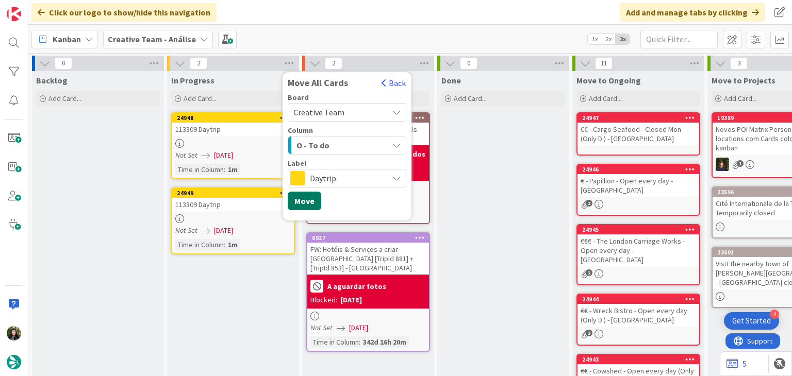
click at [316, 205] on button "Move" at bounding box center [305, 201] width 34 height 19
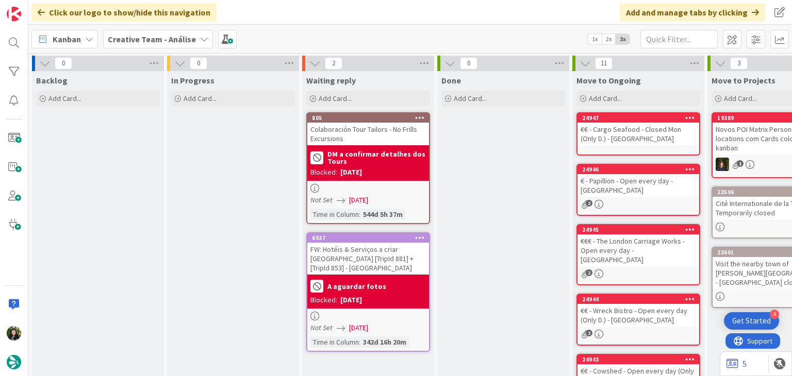
click at [145, 46] on div "Creative Team - Análise" at bounding box center [158, 39] width 110 height 19
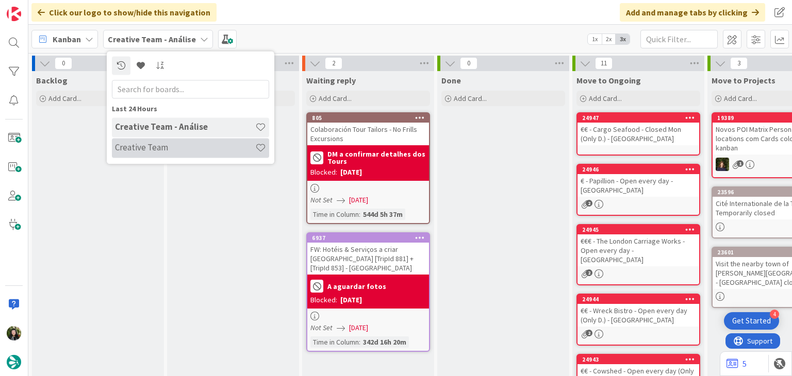
click at [157, 146] on h4 "Creative Team" at bounding box center [185, 148] width 140 height 10
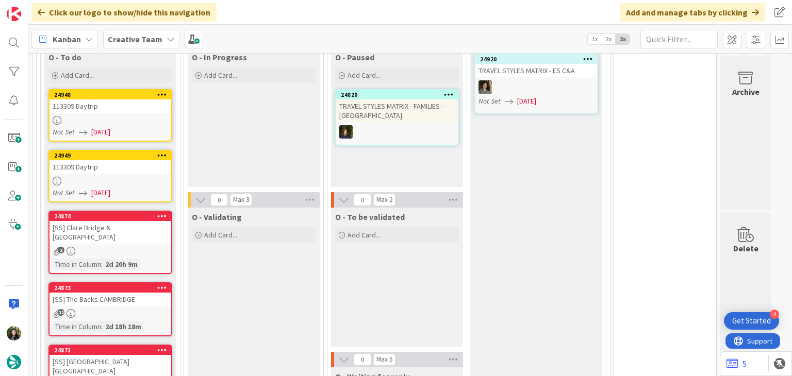
click at [120, 120] on div at bounding box center [111, 120] width 122 height 9
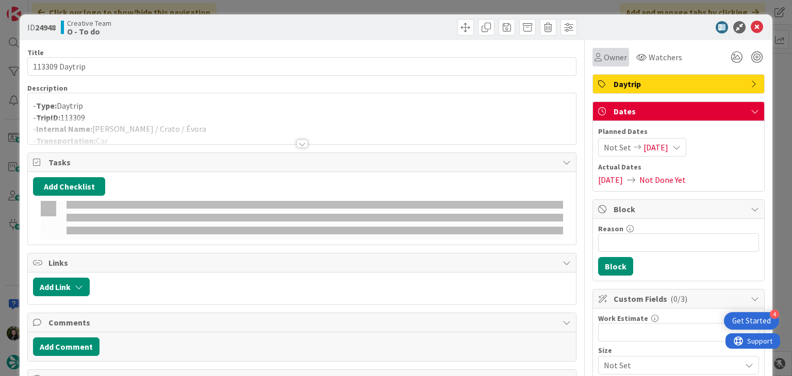
click at [611, 55] on span "Owner" at bounding box center [615, 57] width 23 height 12
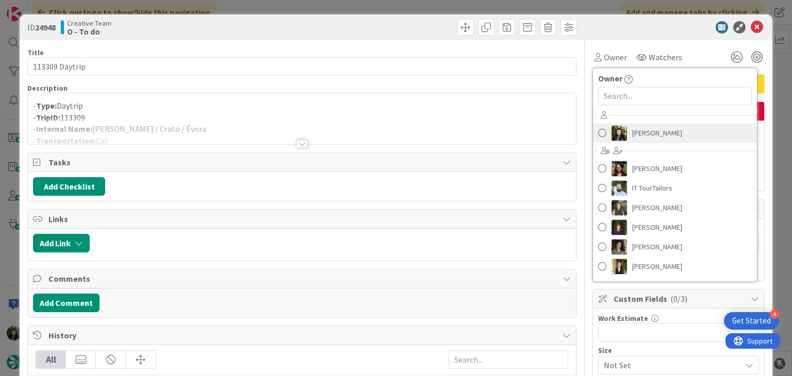
click at [639, 134] on span "Beatriz Cassona" at bounding box center [657, 132] width 50 height 15
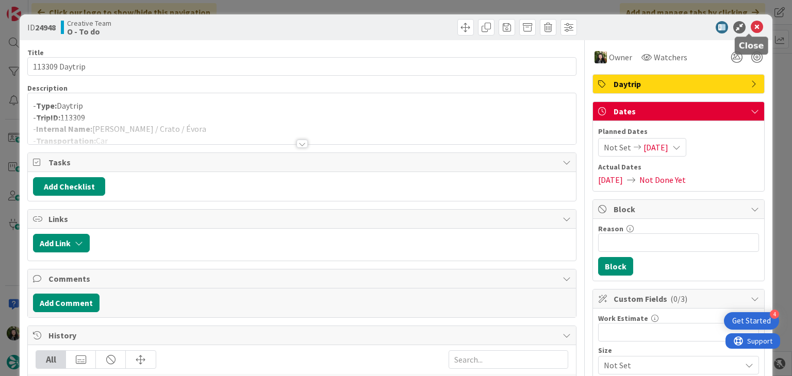
click at [751, 28] on icon at bounding box center [757, 27] width 12 height 12
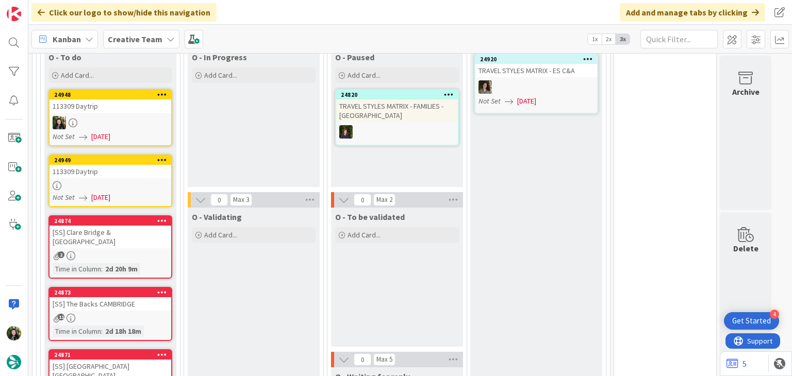
click at [141, 172] on div "113309 Daytrip" at bounding box center [111, 171] width 122 height 13
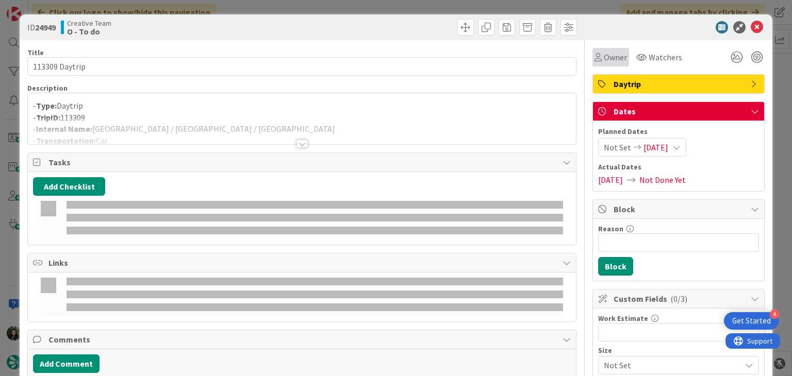
click at [608, 58] on span "Owner" at bounding box center [615, 57] width 23 height 12
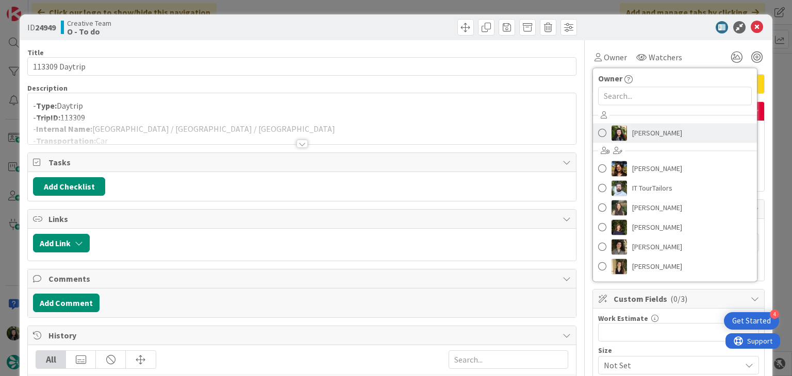
click at [644, 133] on span "Beatriz Cassona" at bounding box center [657, 132] width 50 height 15
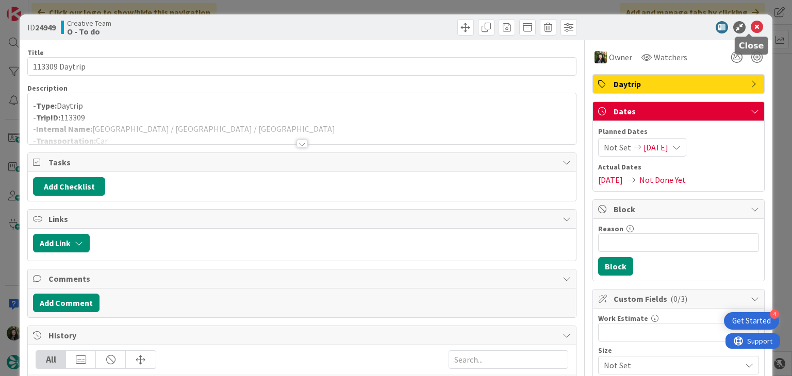
click at [751, 29] on icon at bounding box center [757, 27] width 12 height 12
